Goal: Find specific page/section: Find specific page/section

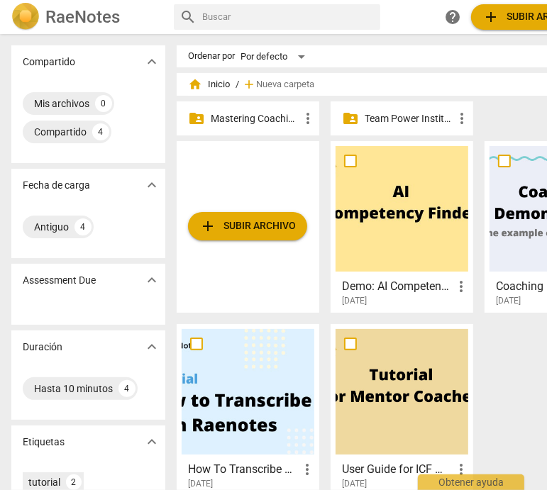
click at [229, 115] on p "Mastering Coaching Skills - Generación 31" at bounding box center [255, 118] width 89 height 15
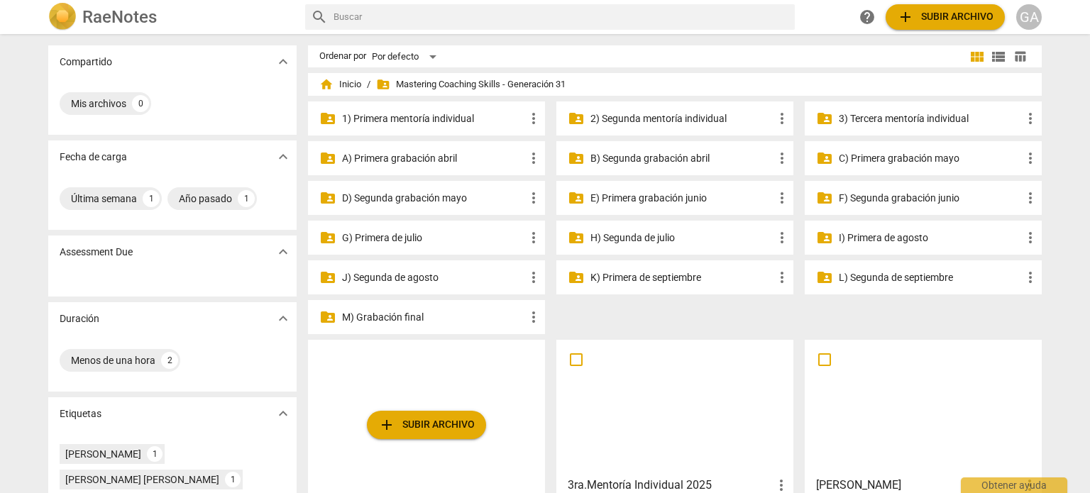
click at [547, 119] on p "3) Tercera mentoría individual" at bounding box center [930, 118] width 183 height 15
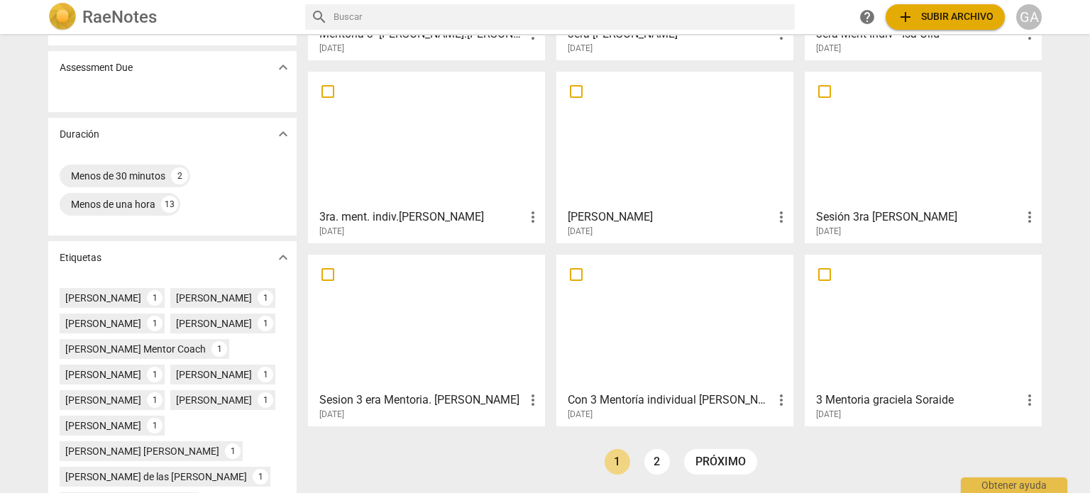
scroll to position [284, 0]
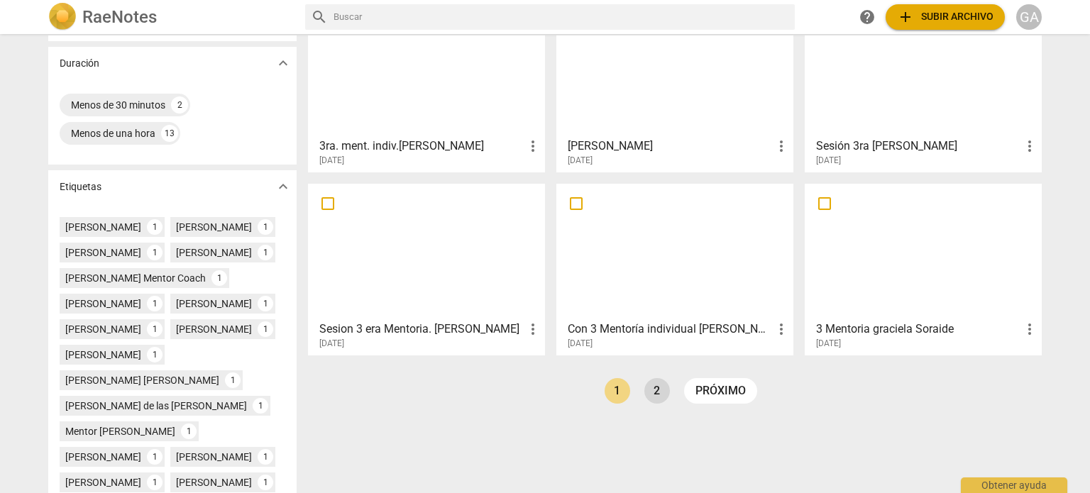
click at [547, 385] on link "2" at bounding box center [658, 391] width 26 height 26
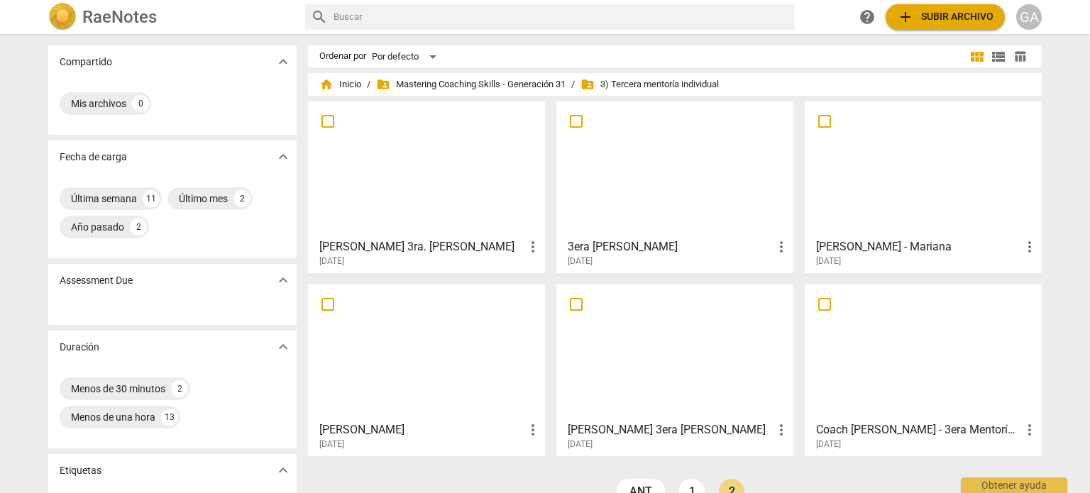
click at [547, 185] on div at bounding box center [923, 169] width 227 height 126
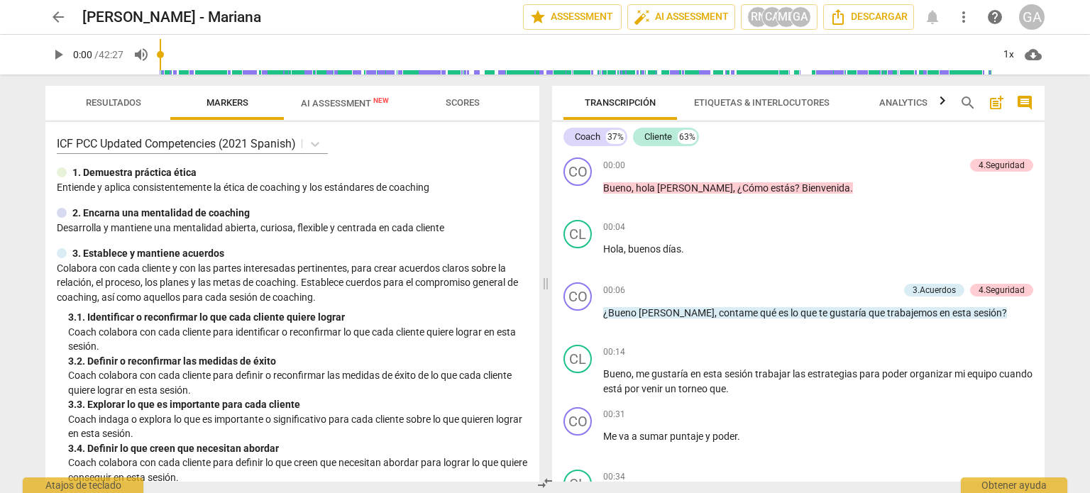
click at [547, 102] on span "Etiquetas & Interlocutores" at bounding box center [762, 102] width 136 height 11
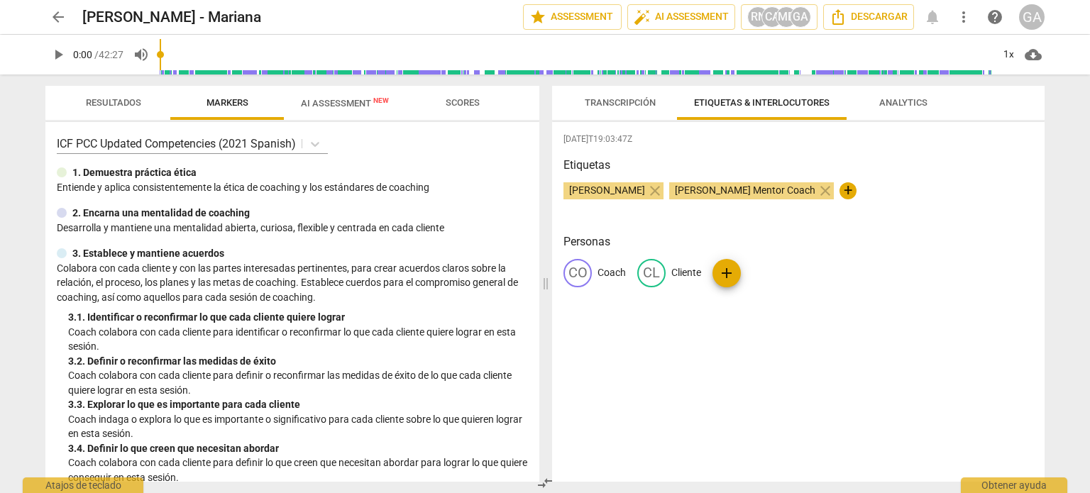
click at [547, 194] on span "[PERSON_NAME] Mentor Coach" at bounding box center [745, 190] width 152 height 11
click at [547, 193] on span "[PERSON_NAME] Mentor Coach" at bounding box center [745, 190] width 152 height 11
click at [547, 192] on span "[PERSON_NAME] Mentor Coach" at bounding box center [745, 190] width 152 height 11
click at [547, 99] on span "Transcripción" at bounding box center [620, 102] width 71 height 11
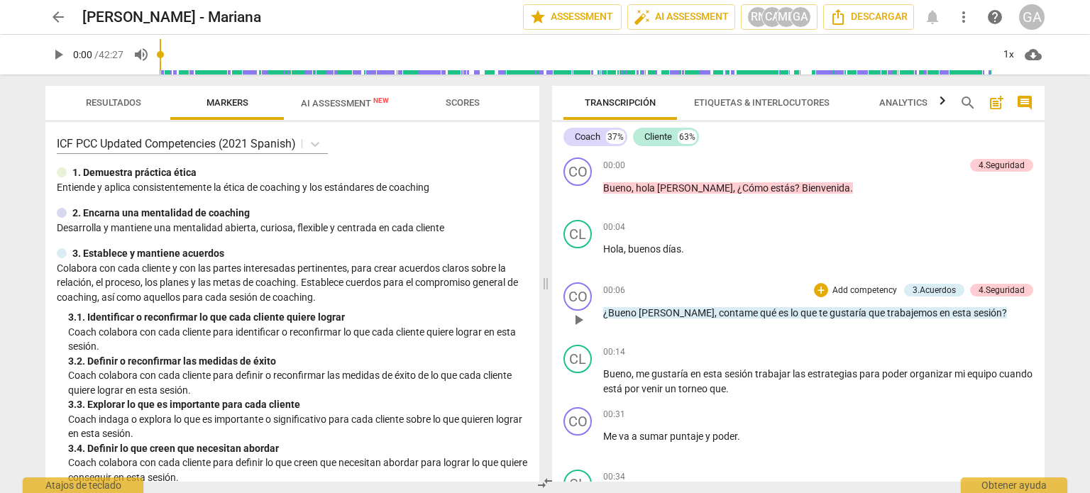
click at [547, 287] on p "Add competency" at bounding box center [864, 291] width 67 height 13
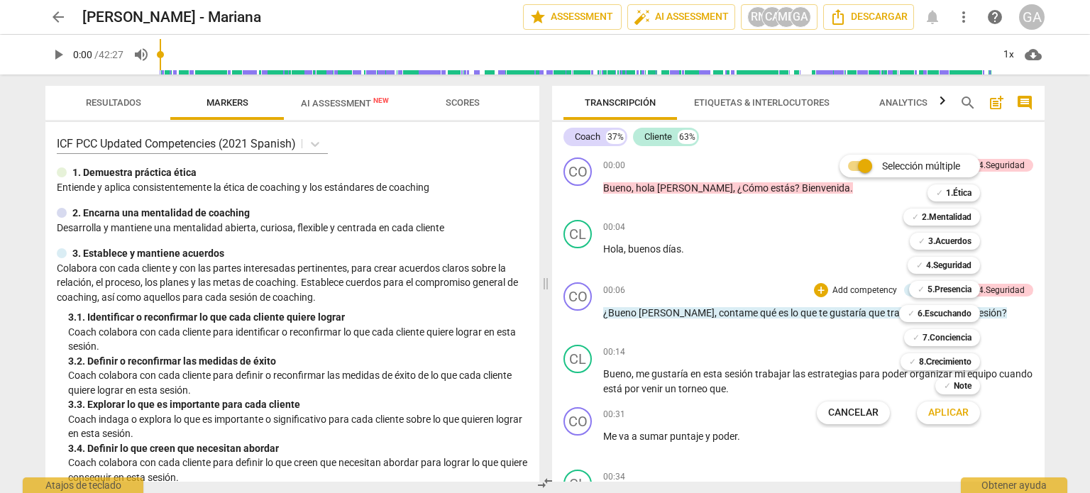
click at [547, 108] on div at bounding box center [545, 246] width 1090 height 493
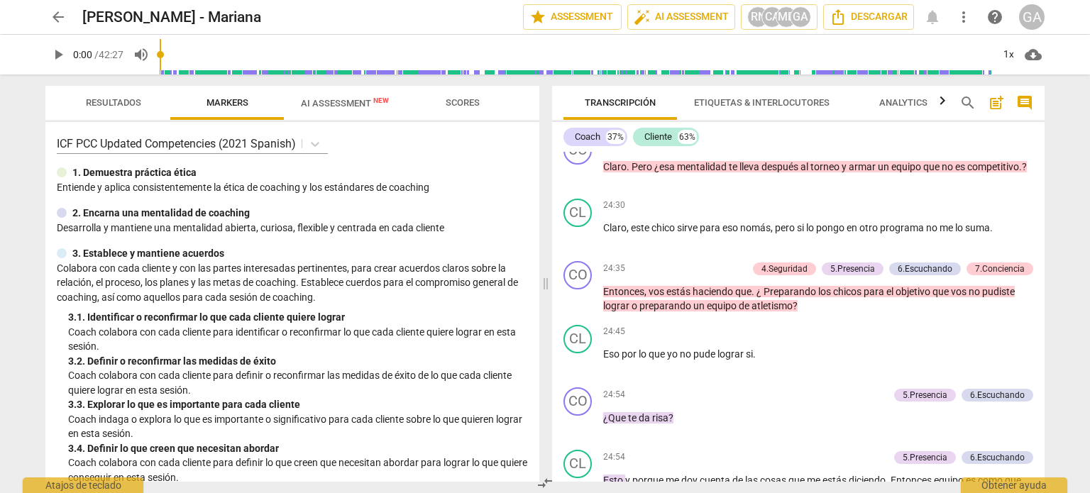
scroll to position [6530, 0]
